Goal: Task Accomplishment & Management: Use online tool/utility

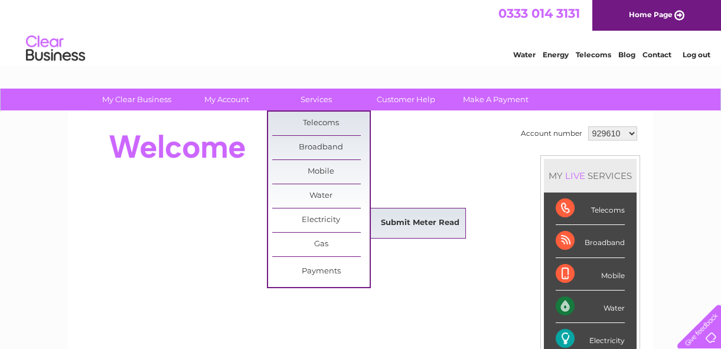
click at [402, 222] on link "Submit Meter Read" at bounding box center [420, 223] width 97 height 24
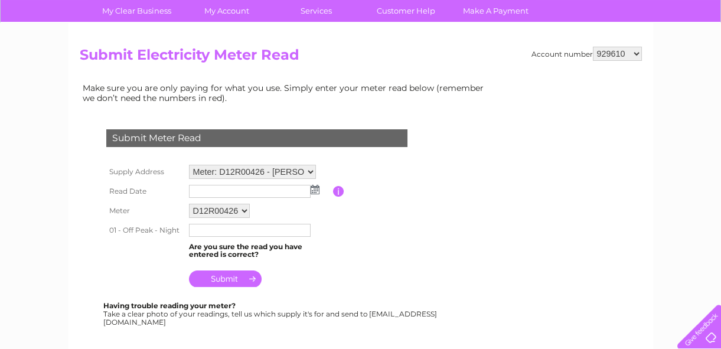
scroll to position [107, 0]
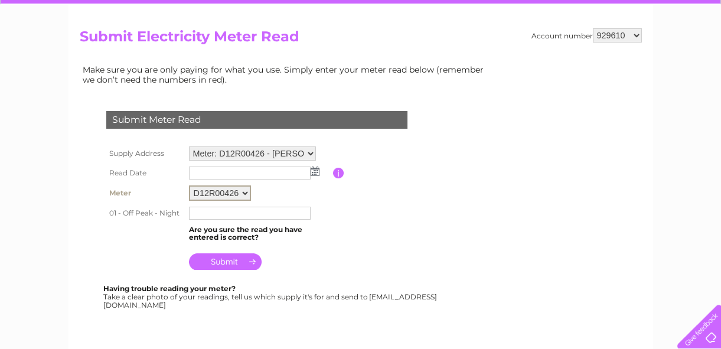
click at [243, 189] on select "D12R00426" at bounding box center [220, 193] width 62 height 15
click at [311, 153] on select "Meter: D12R00426 - [PERSON_NAME][GEOGRAPHIC_DATA][PERSON_NAME] Meter: D03C13285…" at bounding box center [252, 154] width 127 height 14
